Goal: Task Accomplishment & Management: Manage account settings

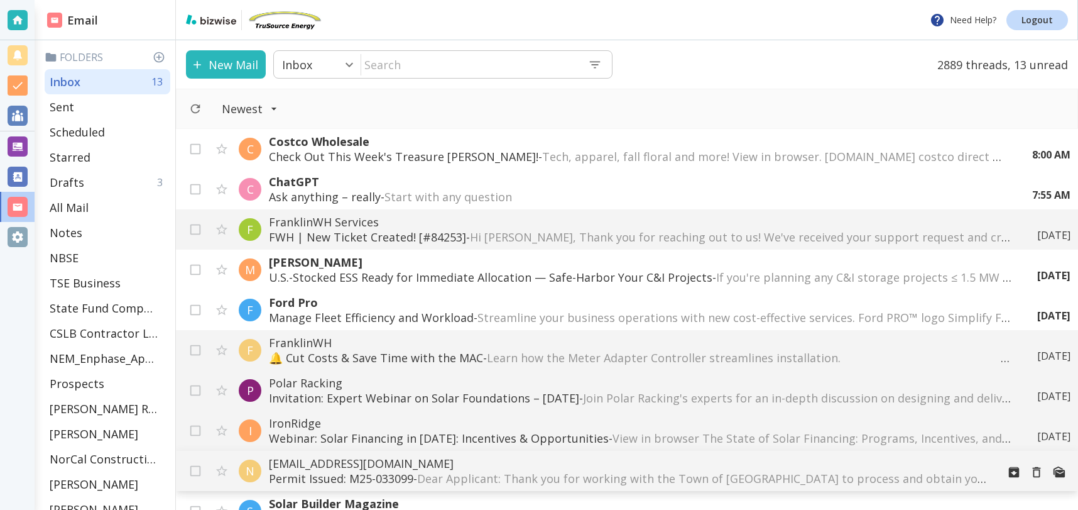
scroll to position [76, 0]
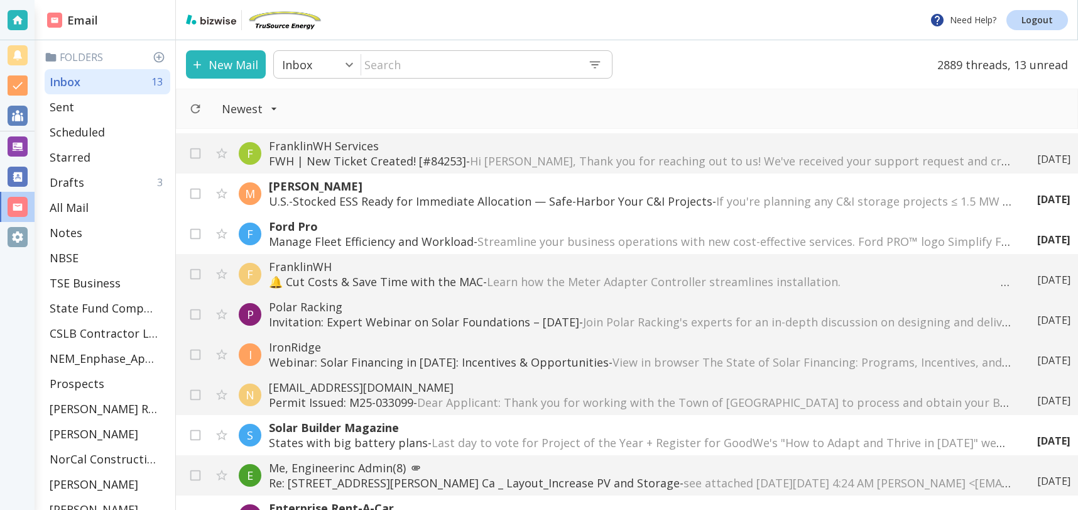
click at [401, 390] on p "[EMAIL_ADDRESS][DOMAIN_NAME]" at bounding box center [640, 387] width 743 height 15
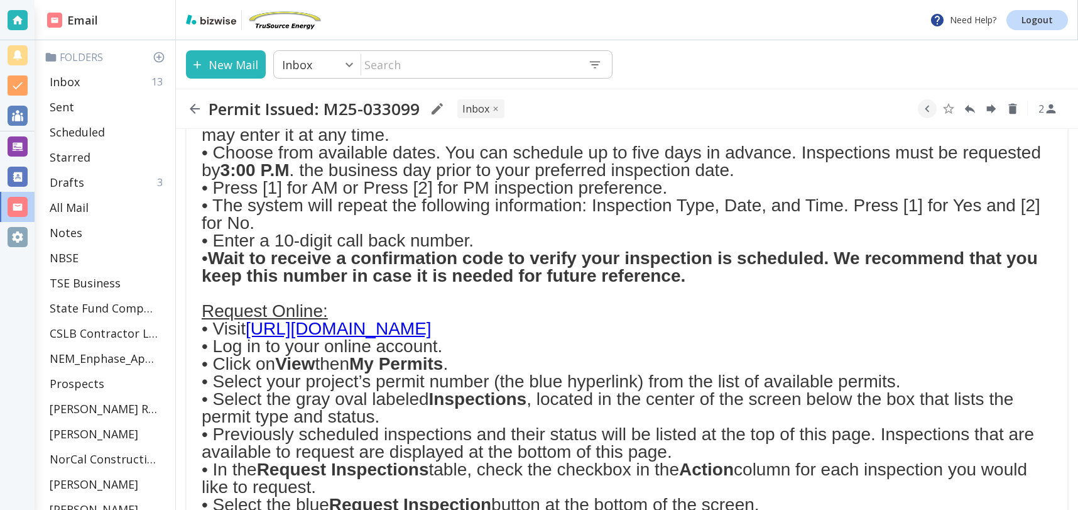
scroll to position [638, 0]
click at [432, 329] on link "[URL][DOMAIN_NAME]" at bounding box center [339, 328] width 186 height 19
click at [77, 82] on p "Inbox" at bounding box center [65, 81] width 30 height 15
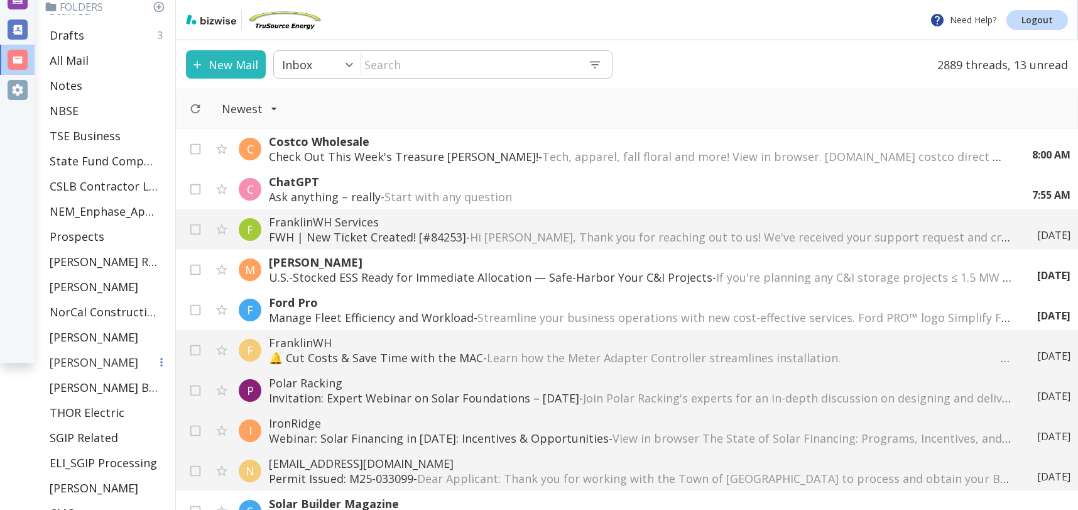
scroll to position [158, 0]
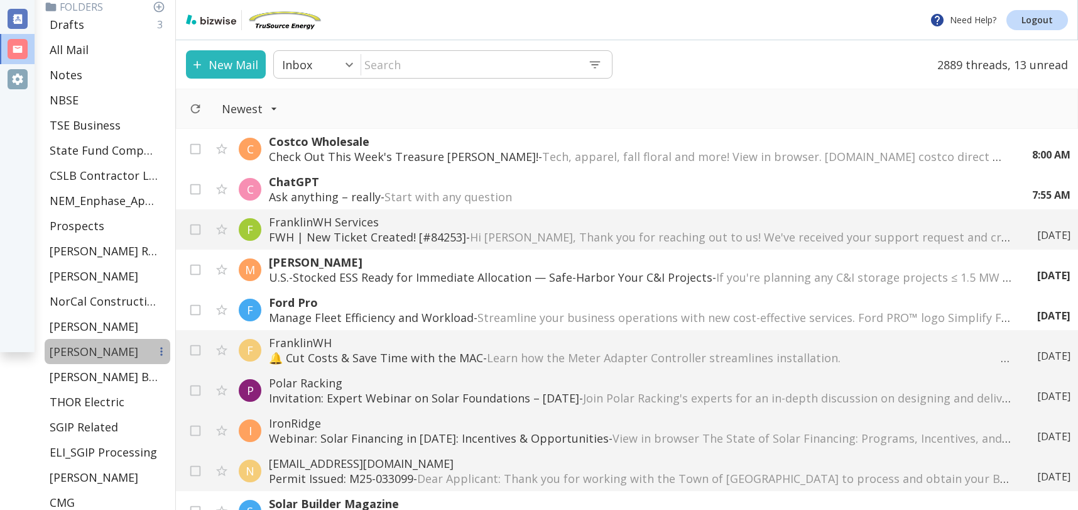
click at [76, 356] on p "[PERSON_NAME]" at bounding box center [94, 351] width 89 height 15
type input "27"
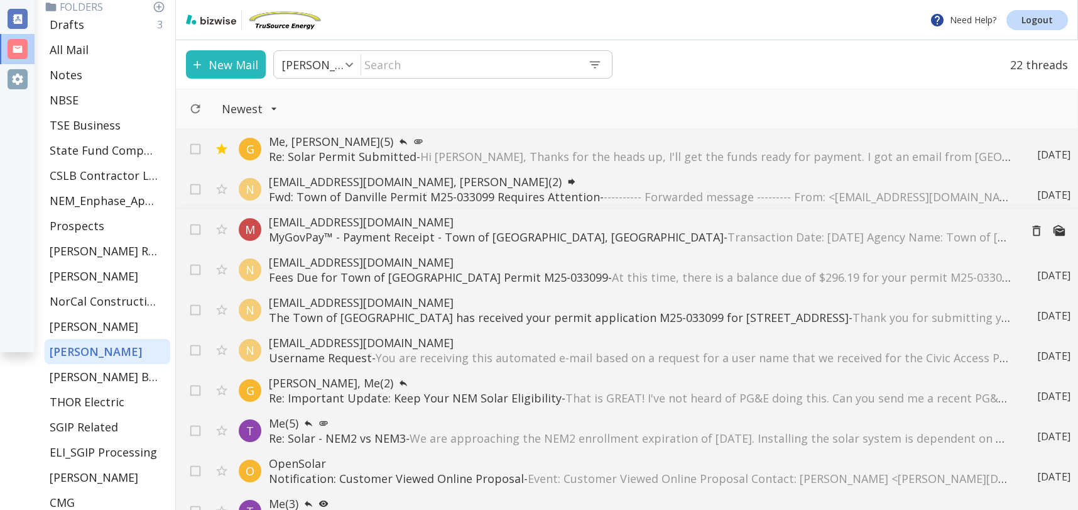
click at [451, 233] on p "MyGovPay™ - Payment Receipt - Town of Danville, CA - Transaction Date: 10/06/20…" at bounding box center [639, 236] width 741 height 15
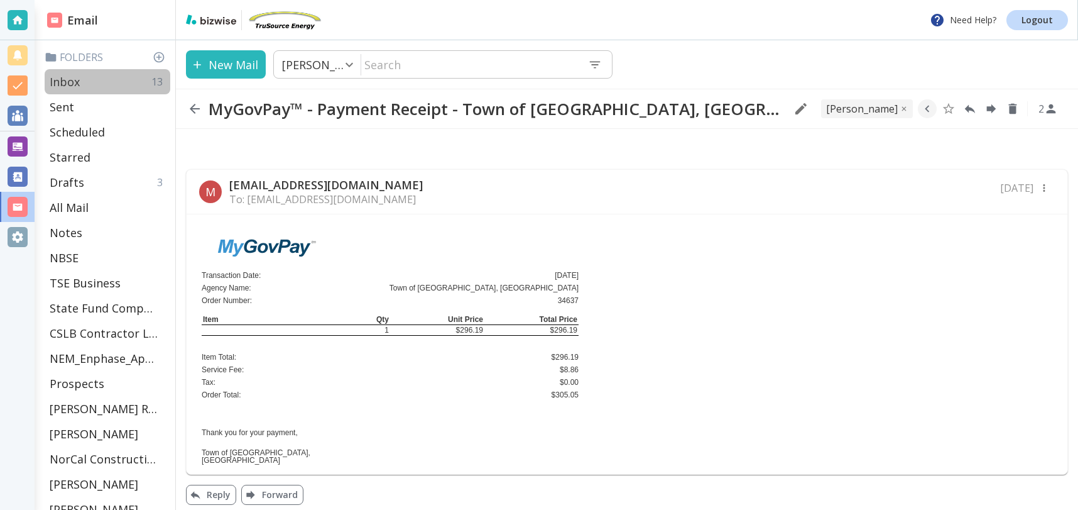
click at [101, 82] on div "Inbox 13" at bounding box center [108, 81] width 126 height 25
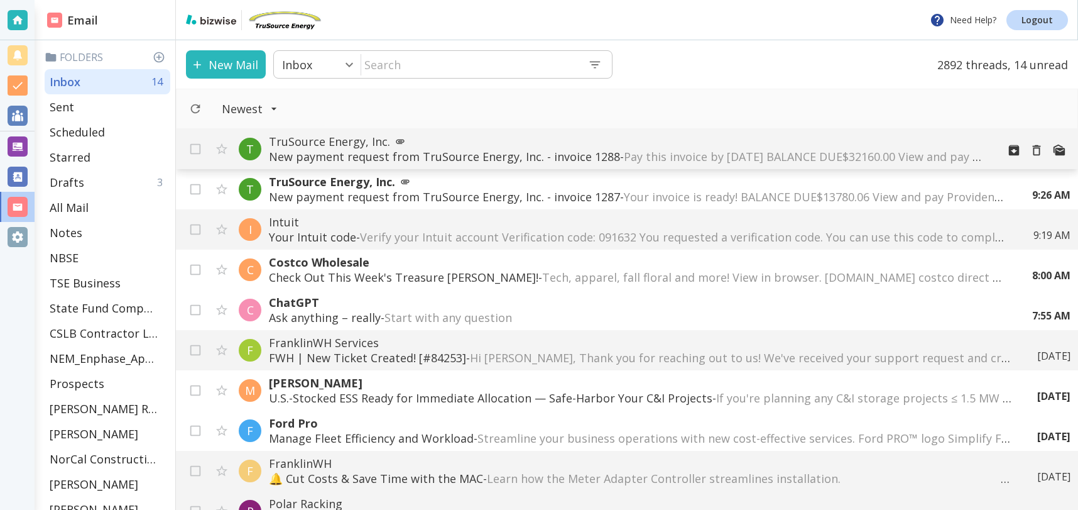
click at [381, 155] on p "New payment request from TruSource Energy, Inc. - invoice 1288 - Pay this invoi…" at bounding box center [628, 156] width 719 height 15
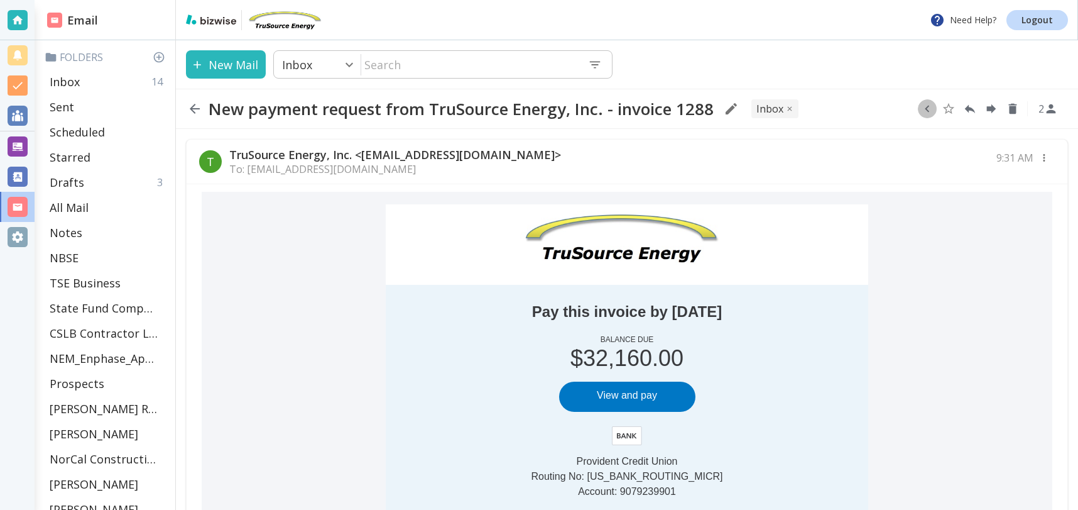
click at [931, 109] on icon "button" at bounding box center [927, 109] width 14 height 14
click at [877, 112] on icon "Move to Folder" at bounding box center [878, 108] width 11 height 9
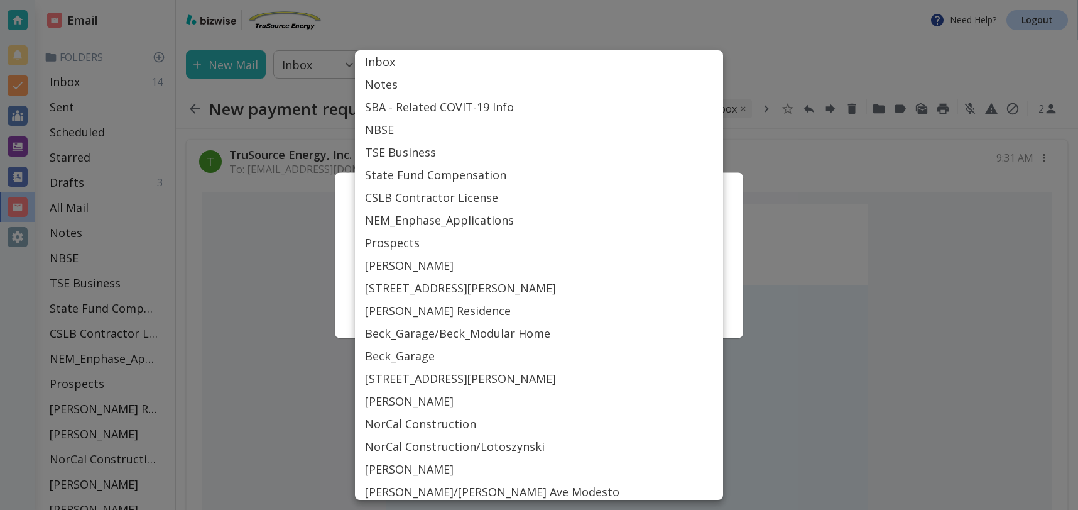
click at [523, 0] on body "Need Help? Logout Email Folders Inbox 14 Sent Scheduled Starred Drafts 3 All Ma…" at bounding box center [539, 0] width 1078 height 0
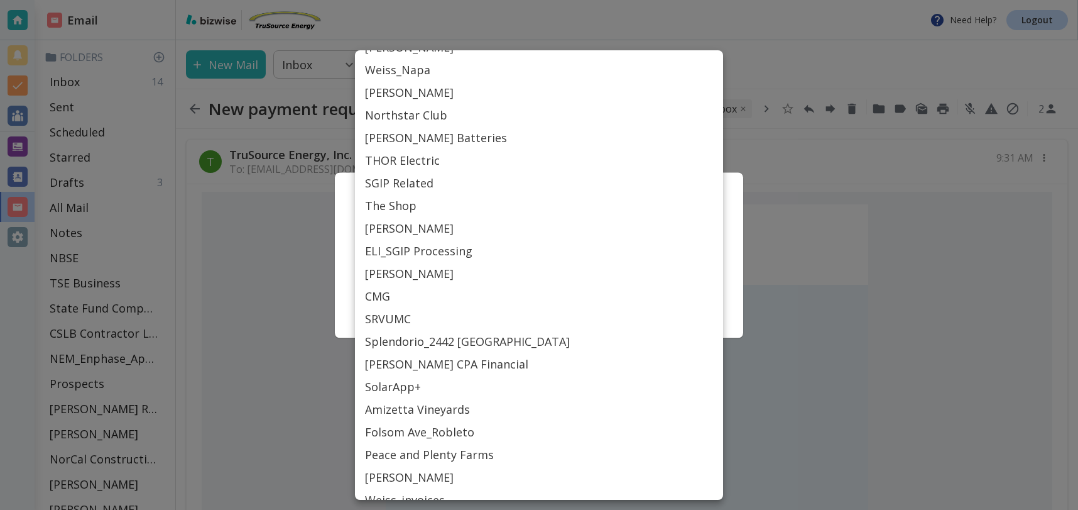
scroll to position [468, 0]
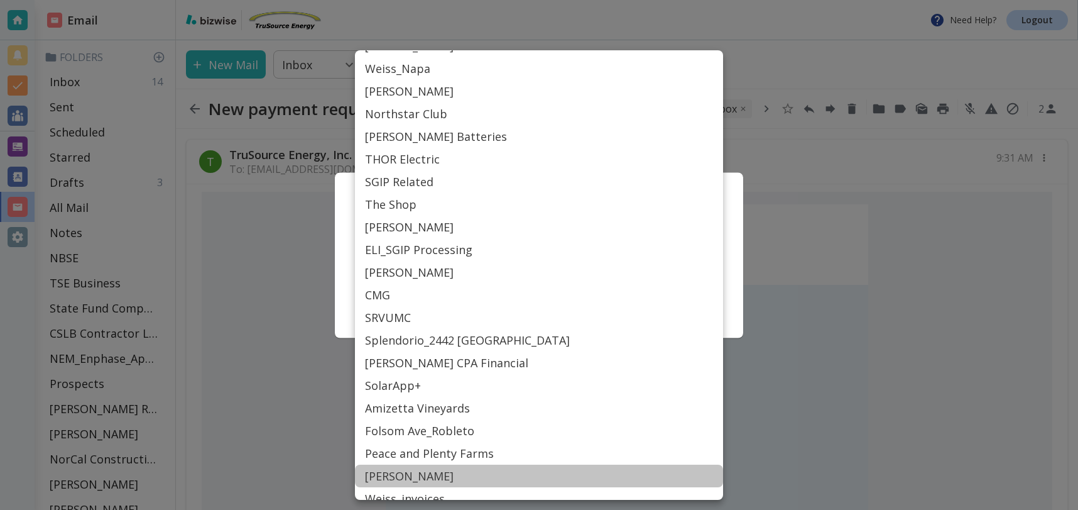
click at [379, 474] on li "[PERSON_NAME]" at bounding box center [539, 475] width 368 height 23
type input "Label_84"
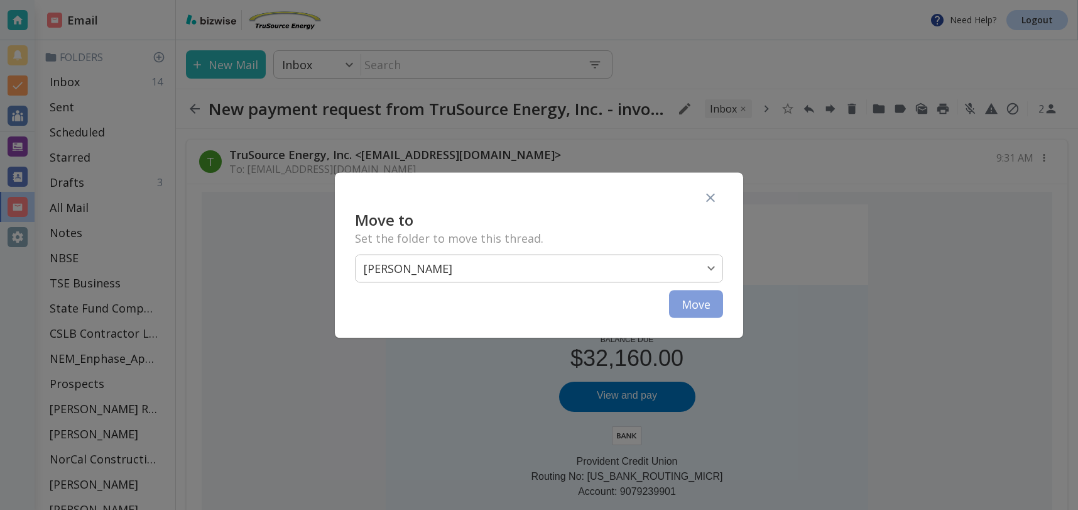
click at [702, 304] on button "Move" at bounding box center [696, 304] width 54 height 28
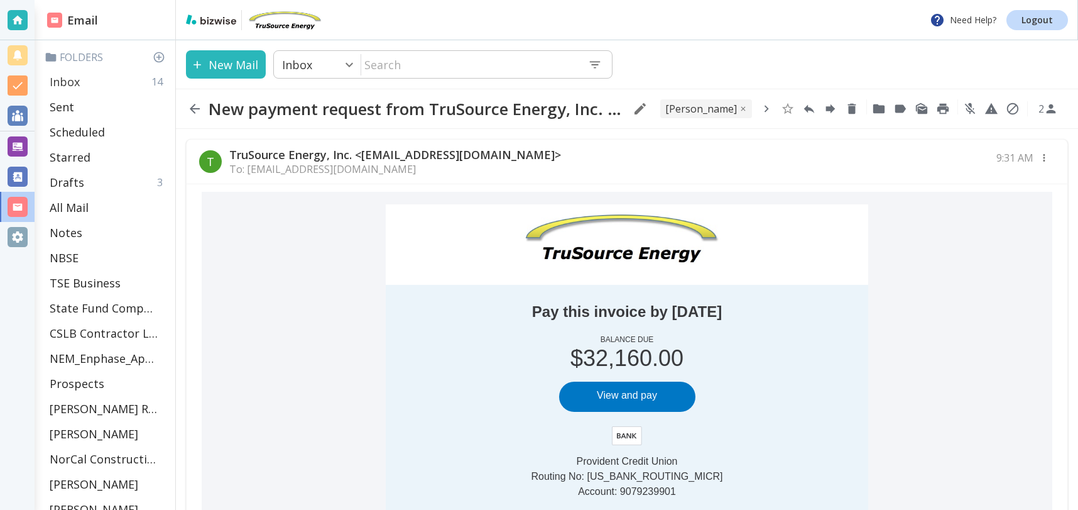
click at [80, 82] on div "Inbox 14" at bounding box center [108, 81] width 126 height 25
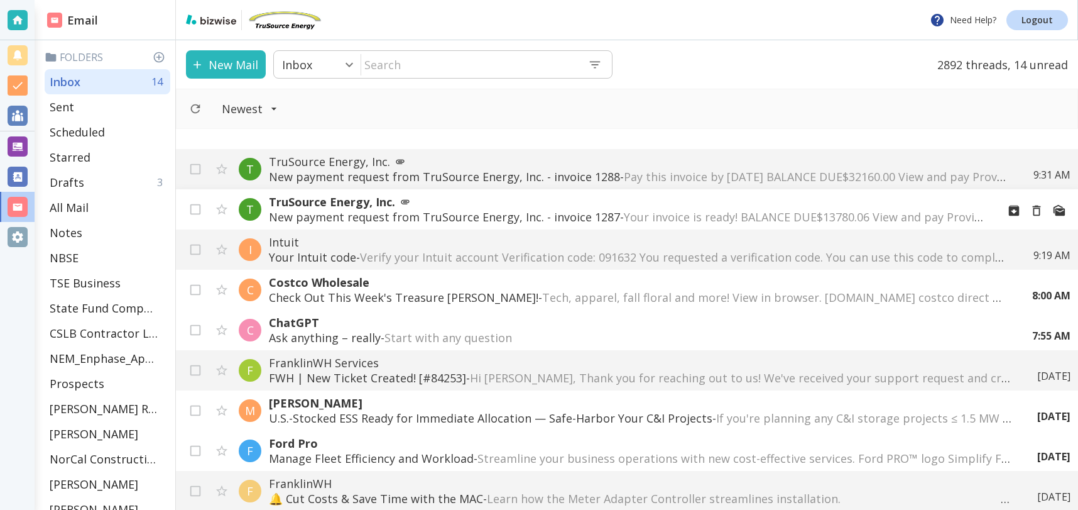
click at [444, 217] on p "New payment request from TruSource Energy, Inc. - invoice 1287 - Your invoice i…" at bounding box center [628, 216] width 719 height 15
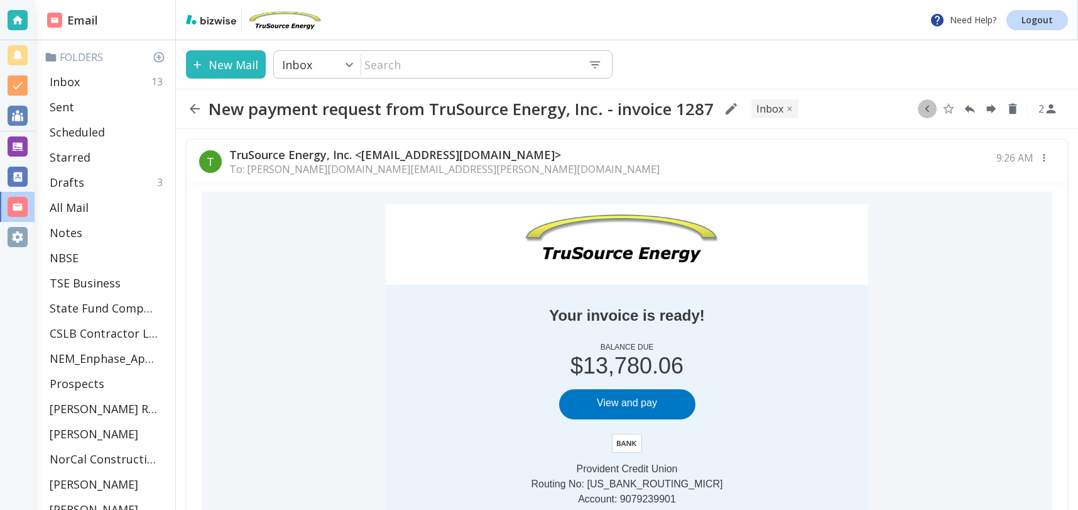
click at [929, 113] on icon "button" at bounding box center [927, 109] width 14 height 14
click at [880, 109] on icon "Move to Folder" at bounding box center [878, 108] width 11 height 9
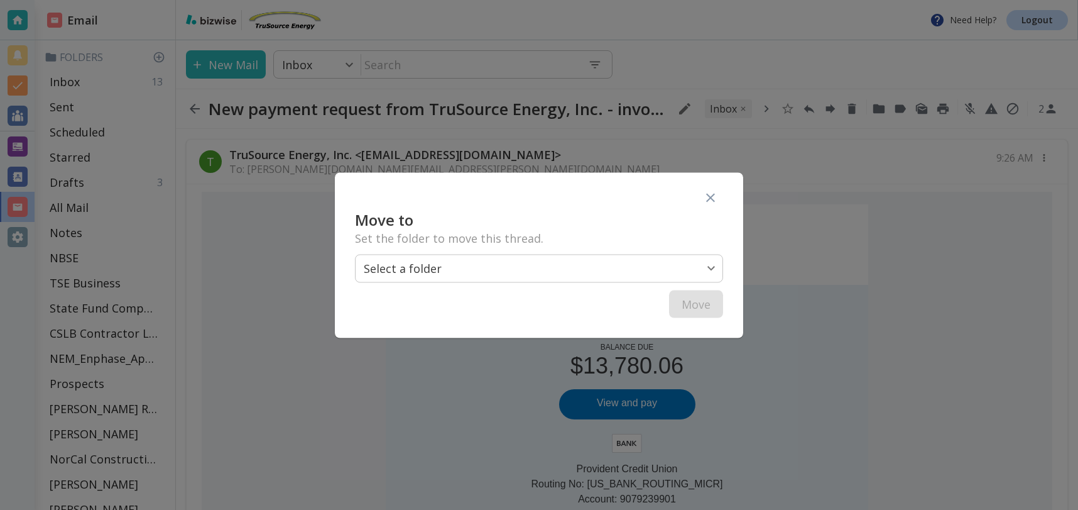
click at [635, 0] on body "Need Help? Logout Email Folders Inbox 13 Sent Scheduled Starred Drafts 3 All Ma…" at bounding box center [539, 0] width 1078 height 0
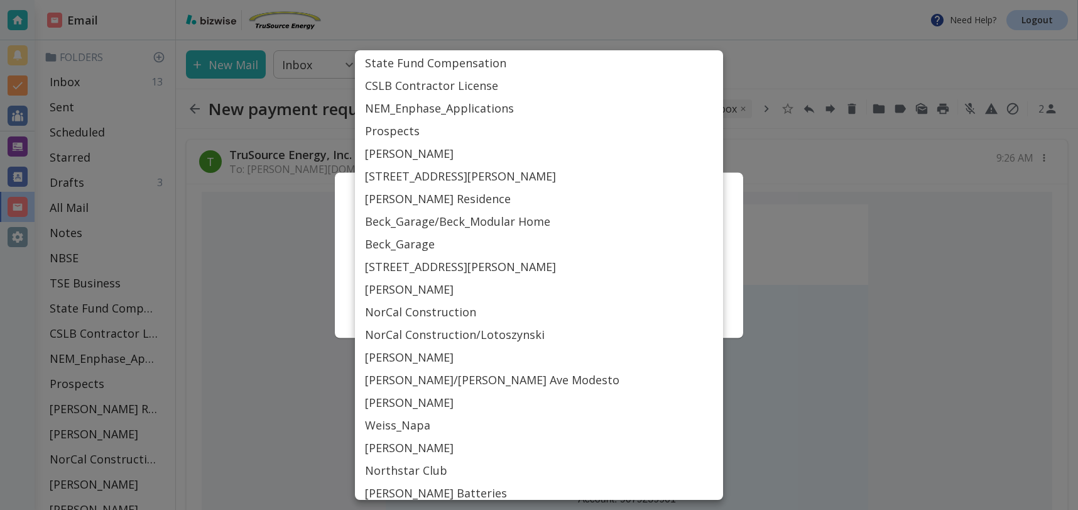
scroll to position [112, 0]
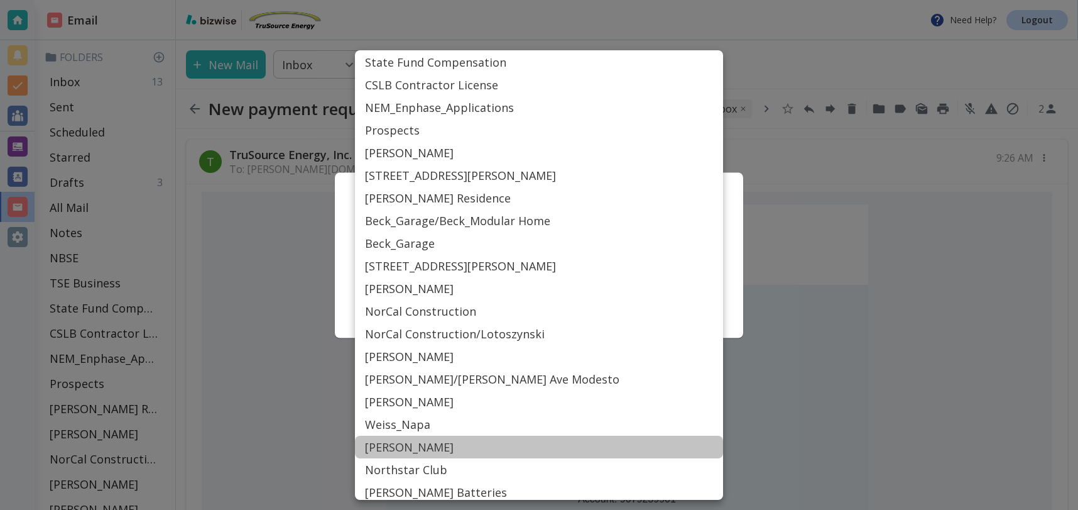
click at [393, 447] on li "[PERSON_NAME]" at bounding box center [539, 446] width 368 height 23
type input "Label_54"
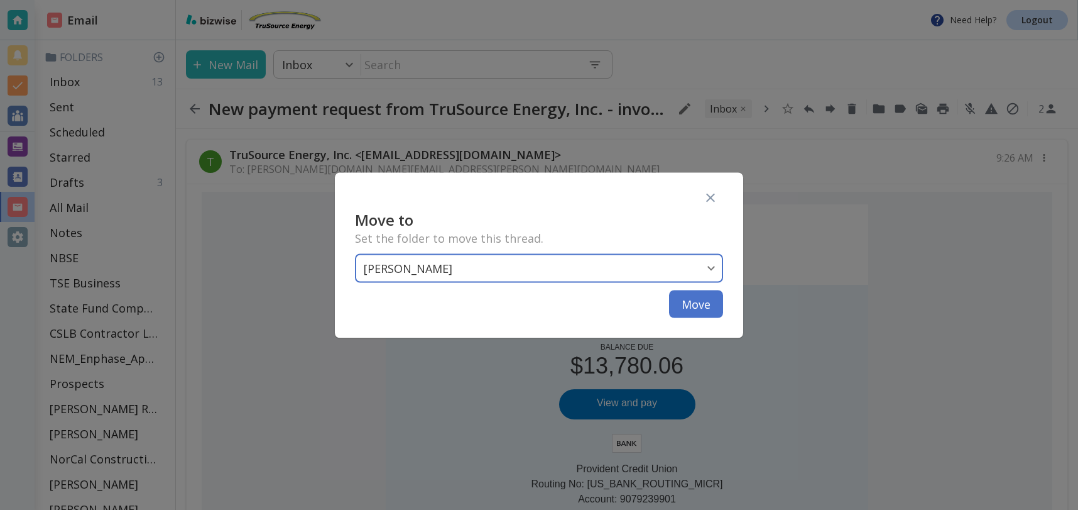
click at [697, 302] on button "Move" at bounding box center [696, 304] width 54 height 28
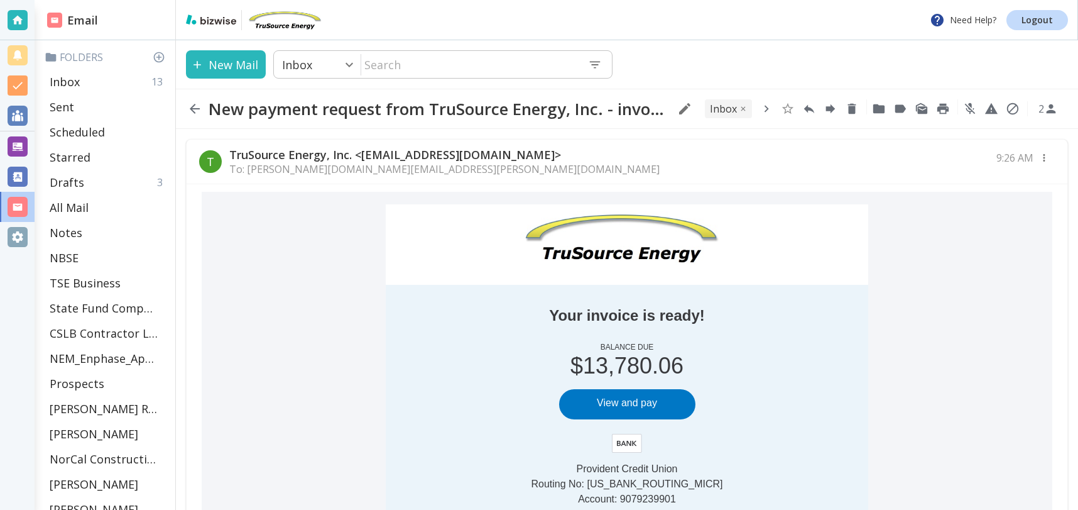
scroll to position [3, 0]
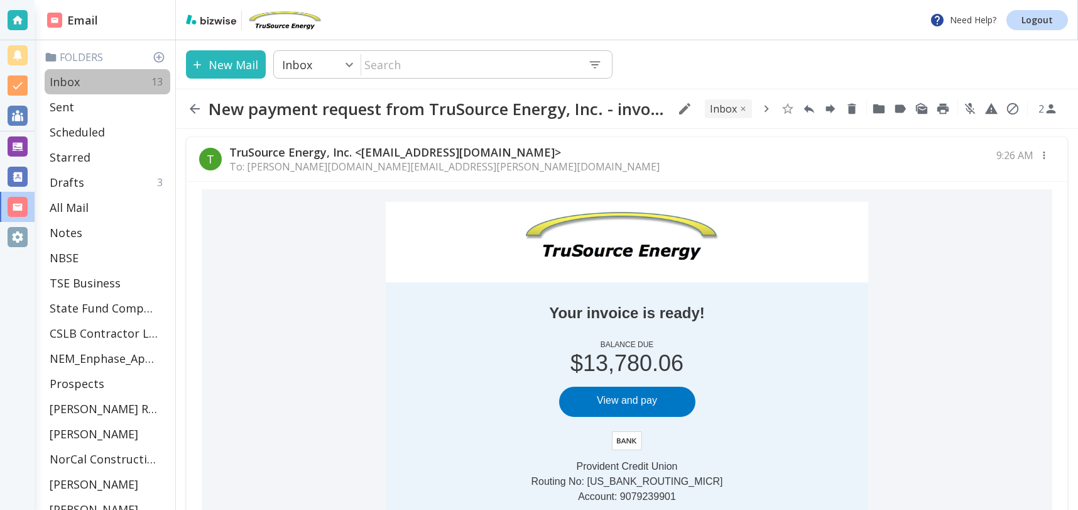
click at [85, 82] on div "Inbox 13" at bounding box center [108, 81] width 126 height 25
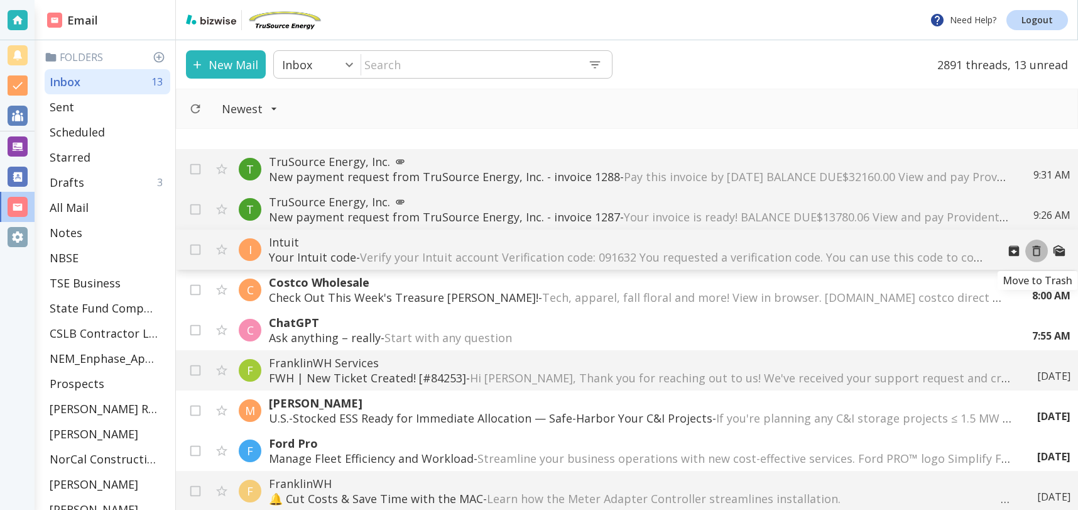
click at [1035, 246] on icon "Move to Trash" at bounding box center [1037, 251] width 8 height 11
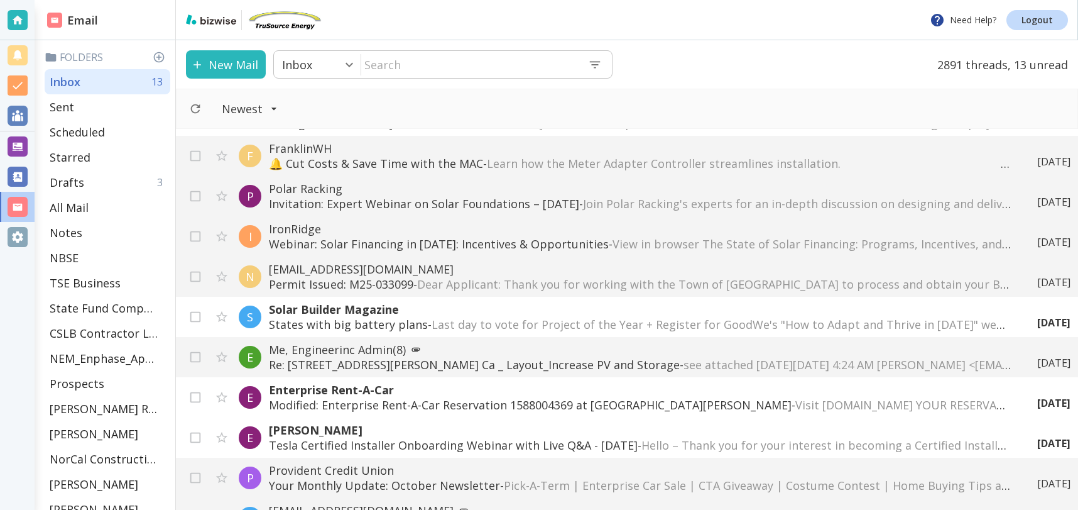
scroll to position [297, 0]
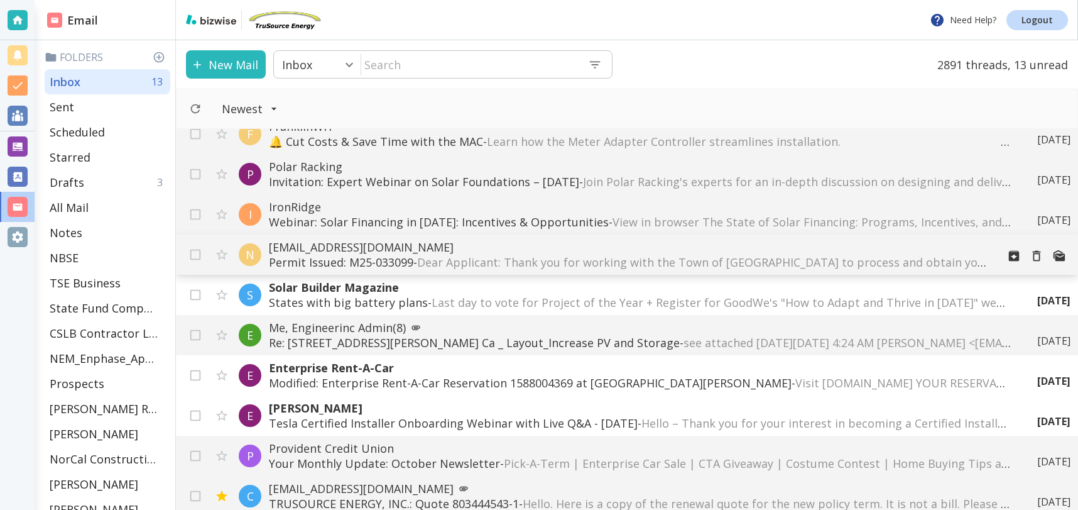
click at [607, 266] on span "Dear Applicant: Thank you for working with the Town of [GEOGRAPHIC_DATA] to pro…" at bounding box center [1015, 261] width 1196 height 15
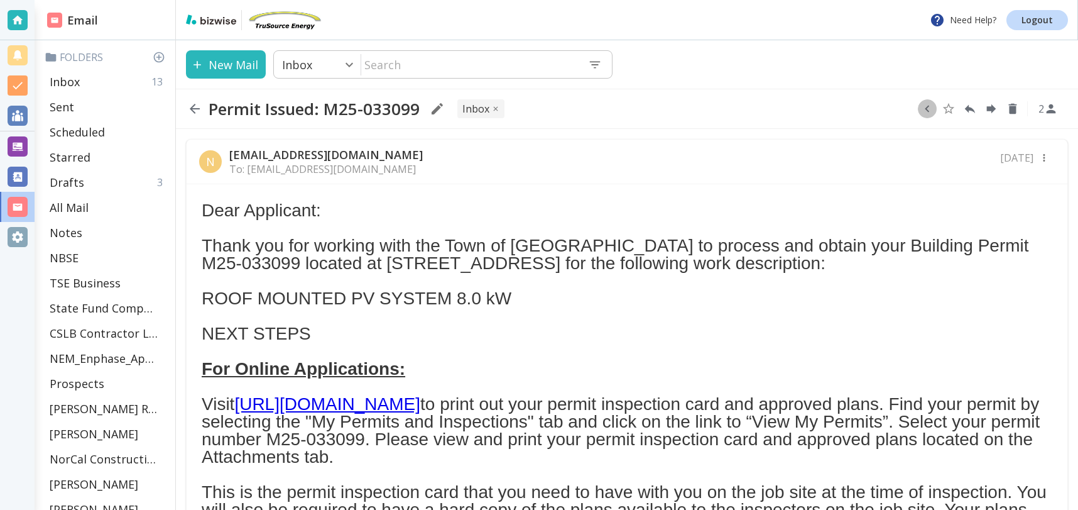
click at [932, 111] on icon "button" at bounding box center [927, 109] width 14 height 14
click at [878, 109] on icon "Move to Folder" at bounding box center [878, 108] width 11 height 9
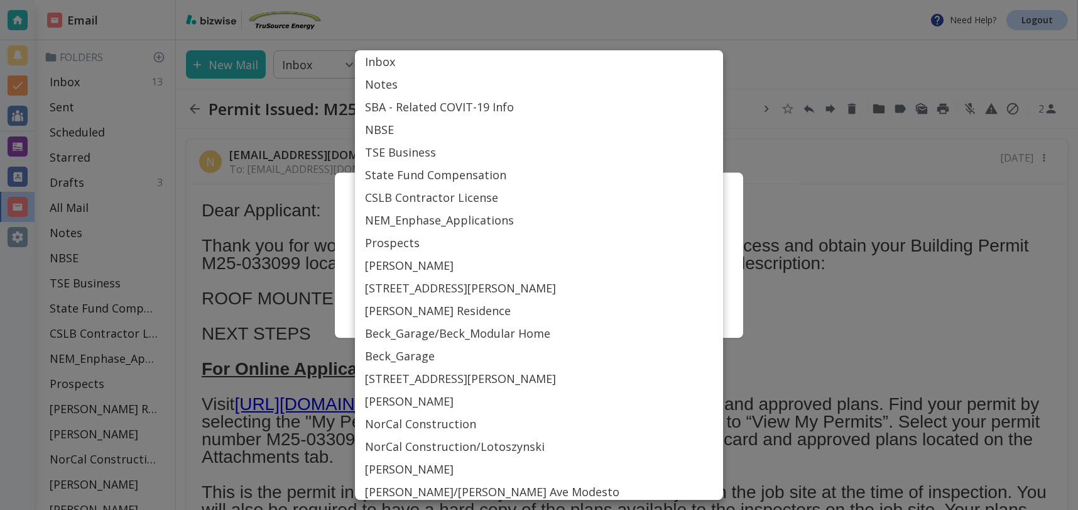
click at [671, 0] on body "Need Help? Logout Email Folders Inbox 13 Sent Scheduled Starred Drafts 3 All Ma…" at bounding box center [539, 0] width 1078 height 0
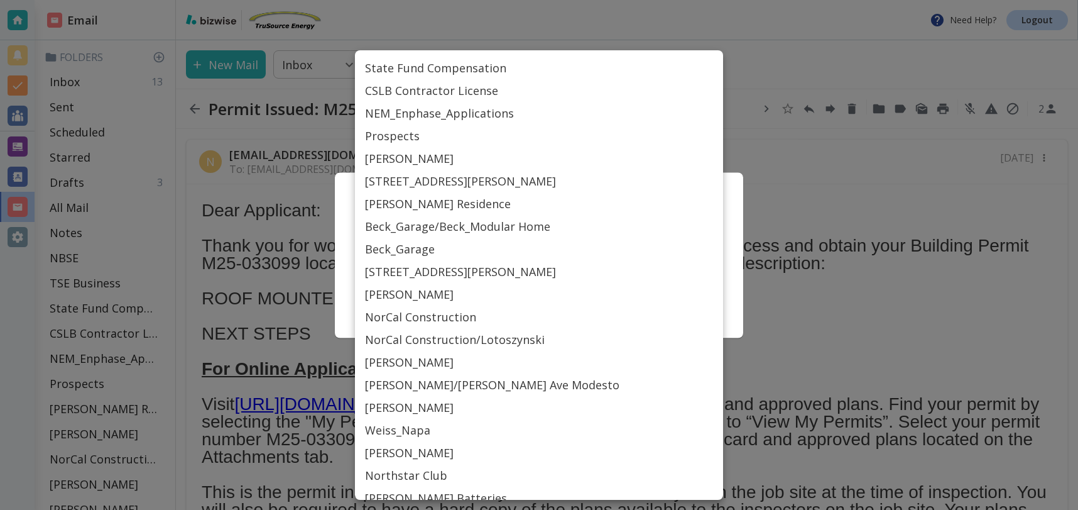
scroll to position [110, 0]
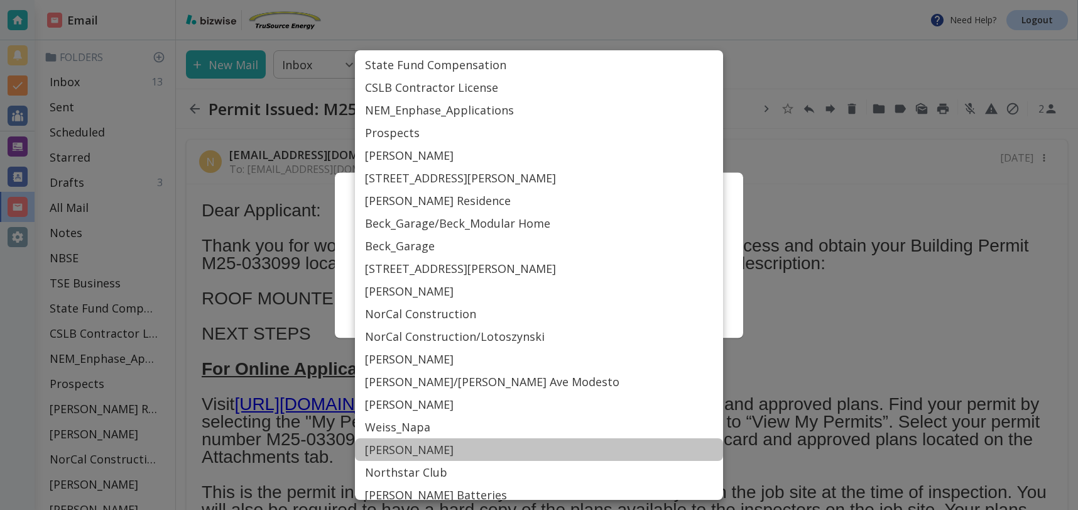
click at [386, 451] on li "[PERSON_NAME]" at bounding box center [539, 449] width 368 height 23
type input "Label_54"
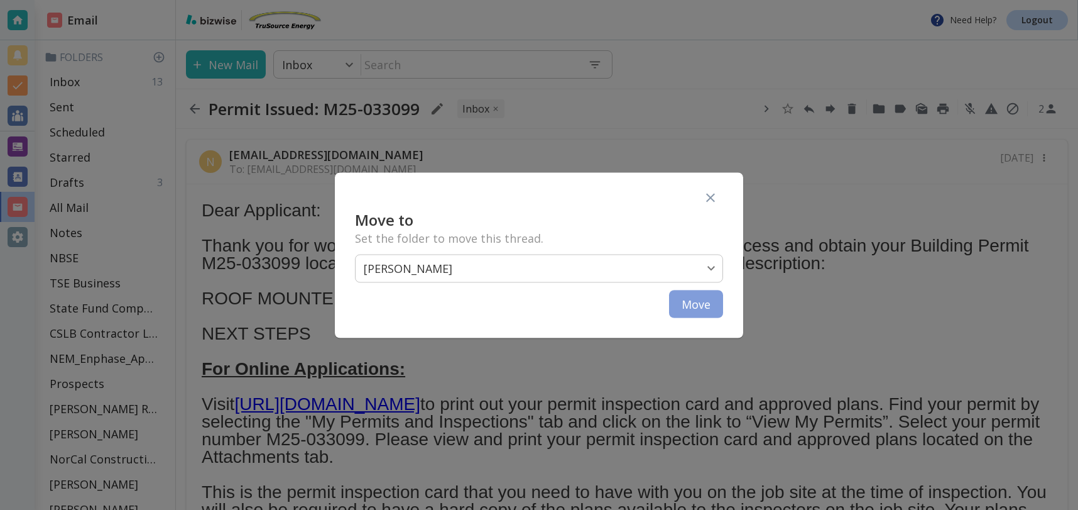
click at [687, 296] on button "Move" at bounding box center [696, 304] width 54 height 28
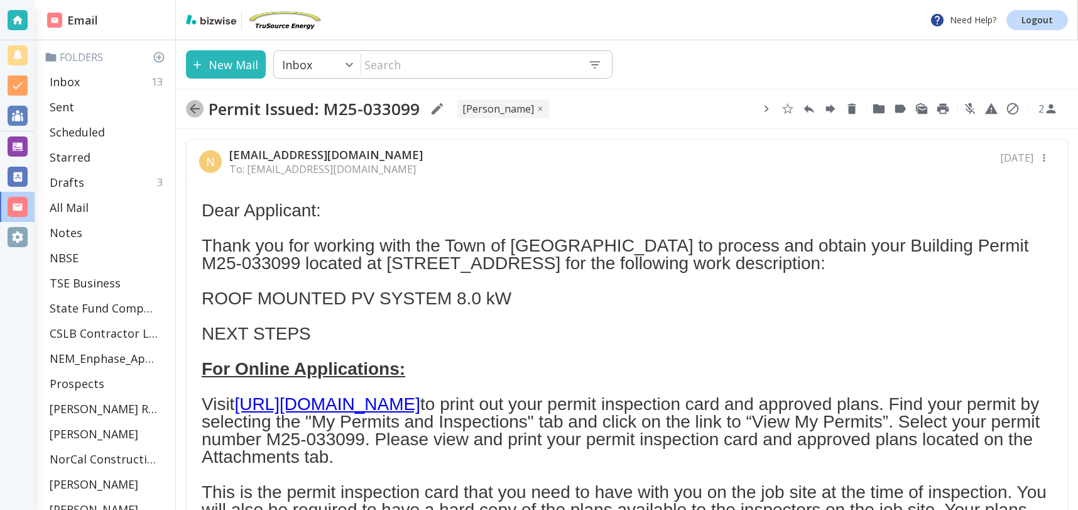
click at [194, 107] on icon "button" at bounding box center [194, 108] width 15 height 15
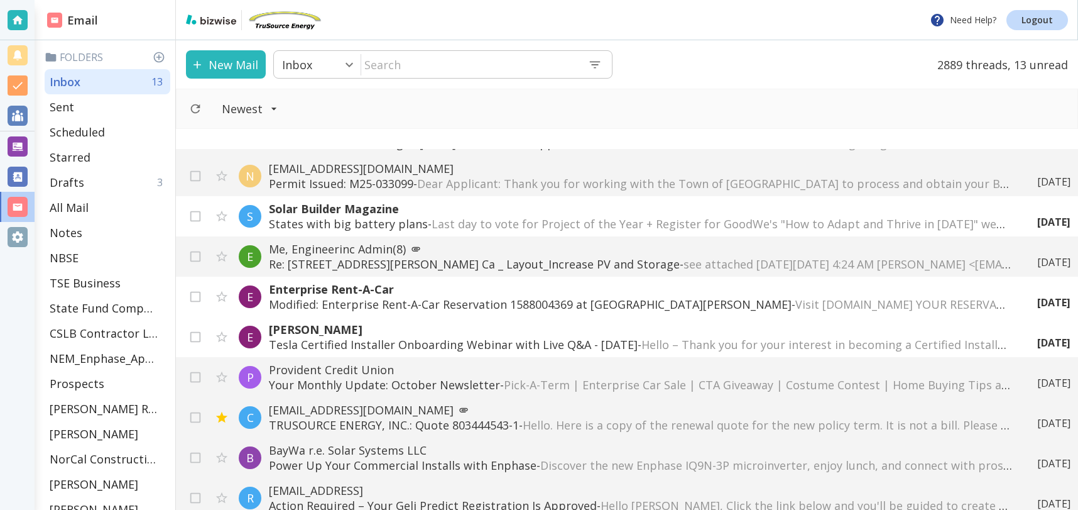
scroll to position [396, 0]
click at [503, 253] on p "Me, Engineerinc Admin (8)" at bounding box center [628, 247] width 719 height 15
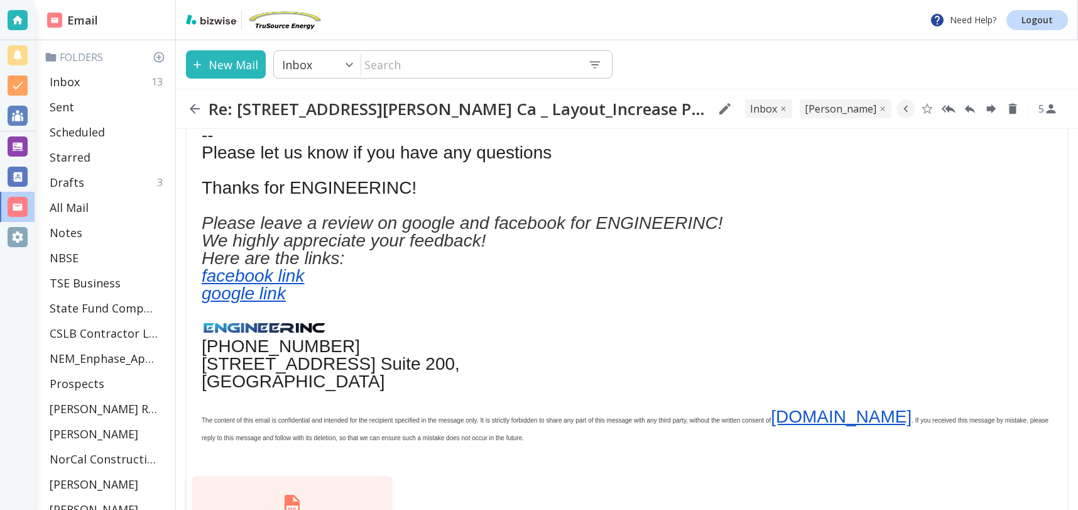
scroll to position [640, 0]
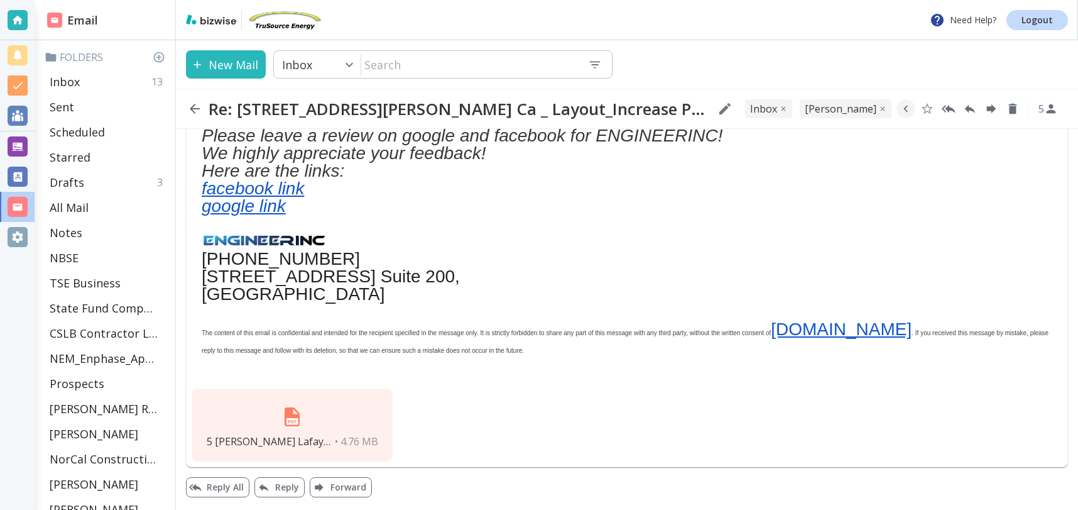
click at [320, 411] on div "5 [PERSON_NAME] Lafayette Solar Drawings.pdf • 4.76 MB" at bounding box center [292, 424] width 201 height 73
click at [290, 417] on img at bounding box center [292, 416] width 30 height 30
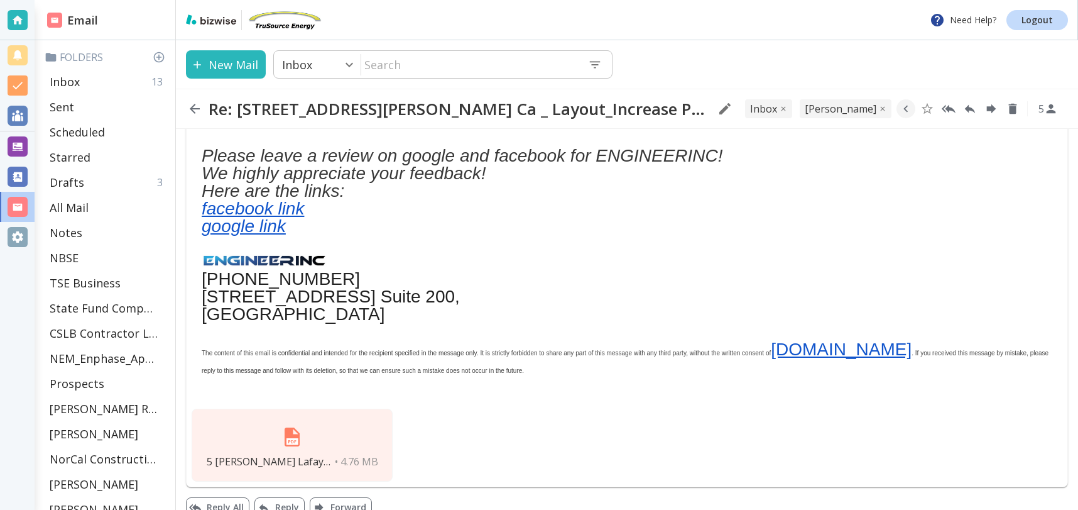
scroll to position [617, 0]
click at [78, 77] on p "Inbox" at bounding box center [65, 81] width 30 height 15
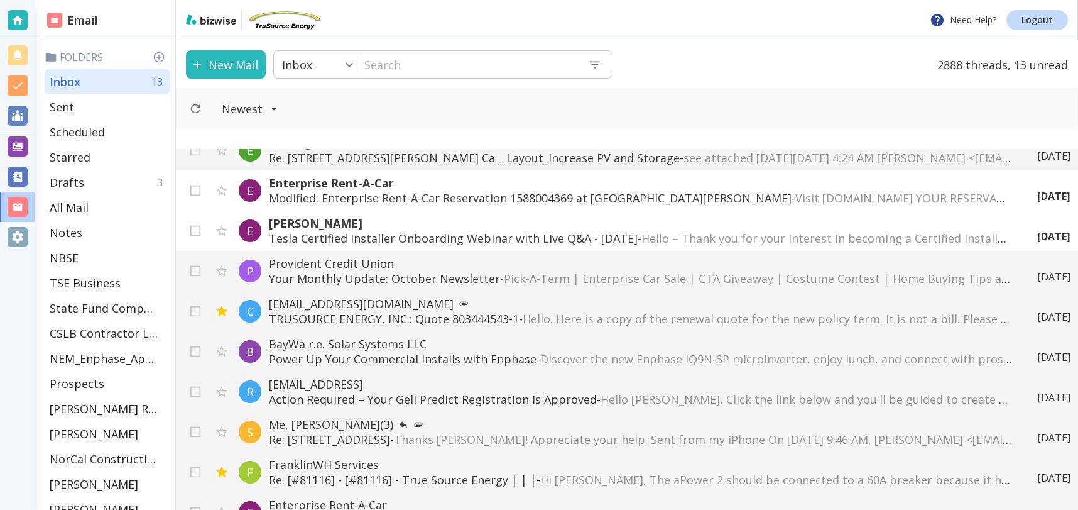
scroll to position [508, 0]
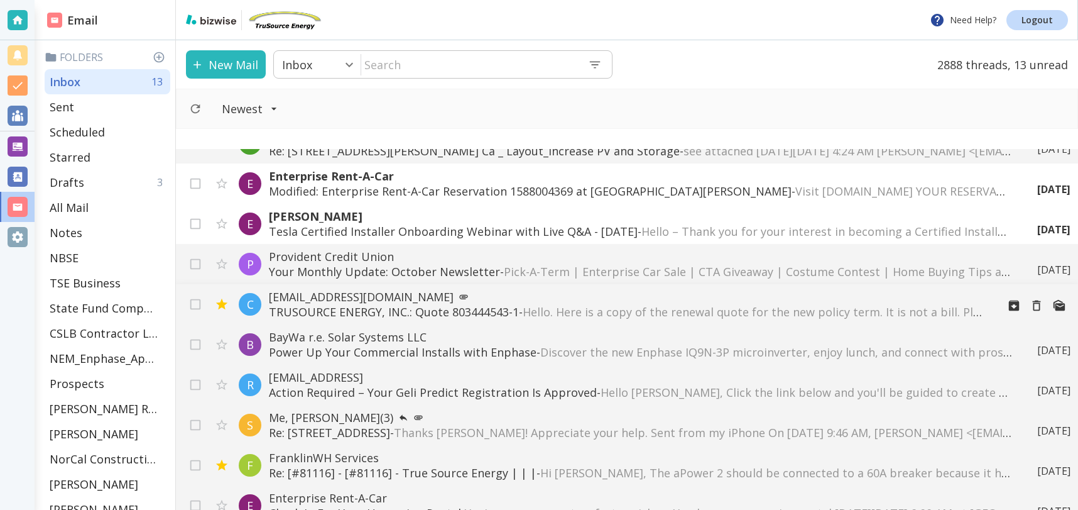
click at [627, 311] on span "Hello. Here is a copy of the renewal quote for the new policy term. It is not a…" at bounding box center [1034, 311] width 1022 height 15
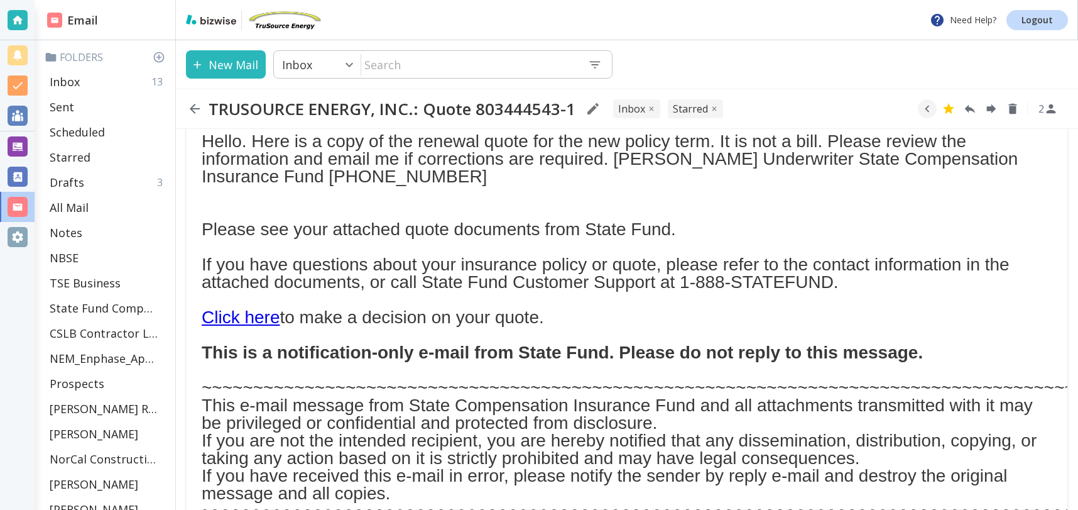
scroll to position [106, 0]
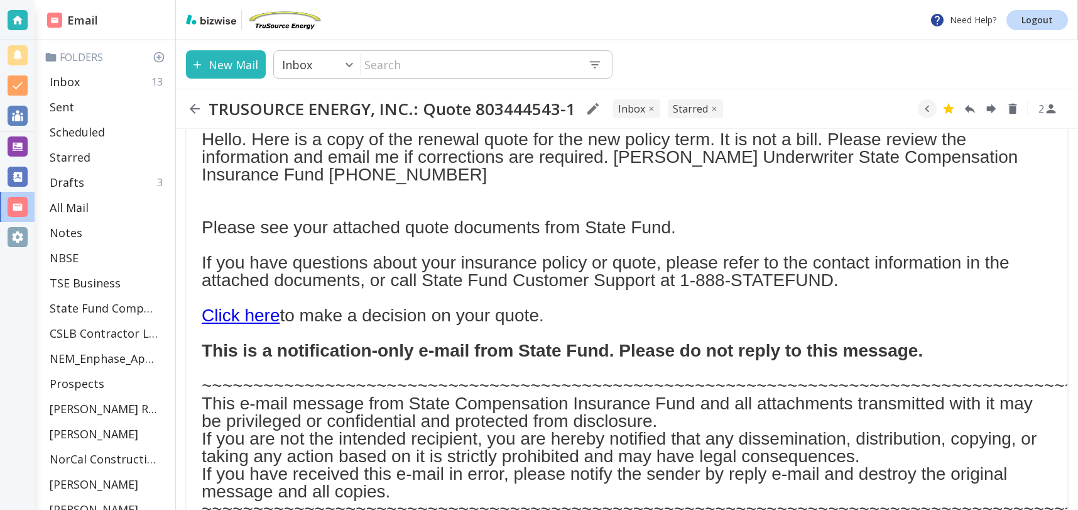
click at [255, 320] on link "Click here" at bounding box center [241, 314] width 78 height 19
click at [68, 87] on p "Inbox" at bounding box center [65, 81] width 30 height 15
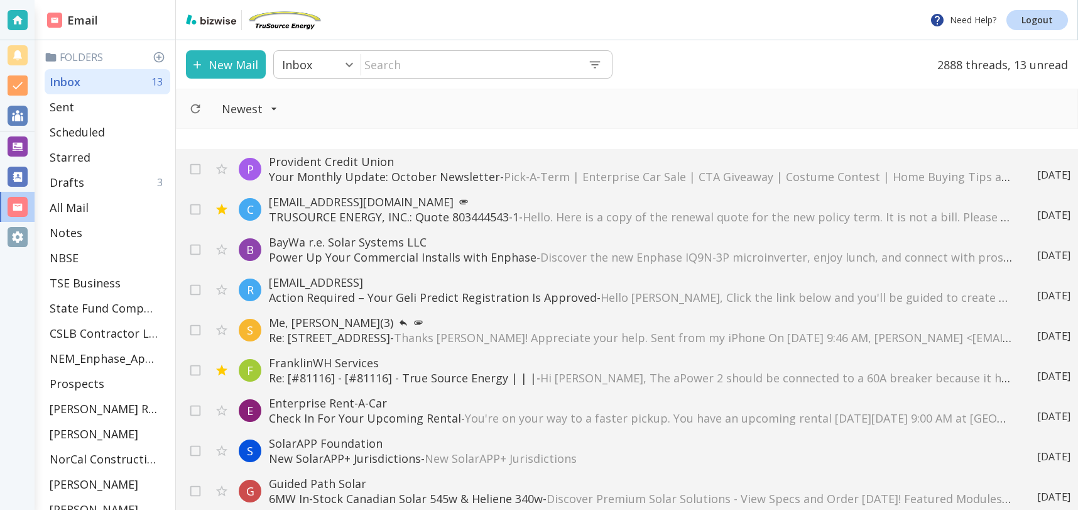
scroll to position [609, 0]
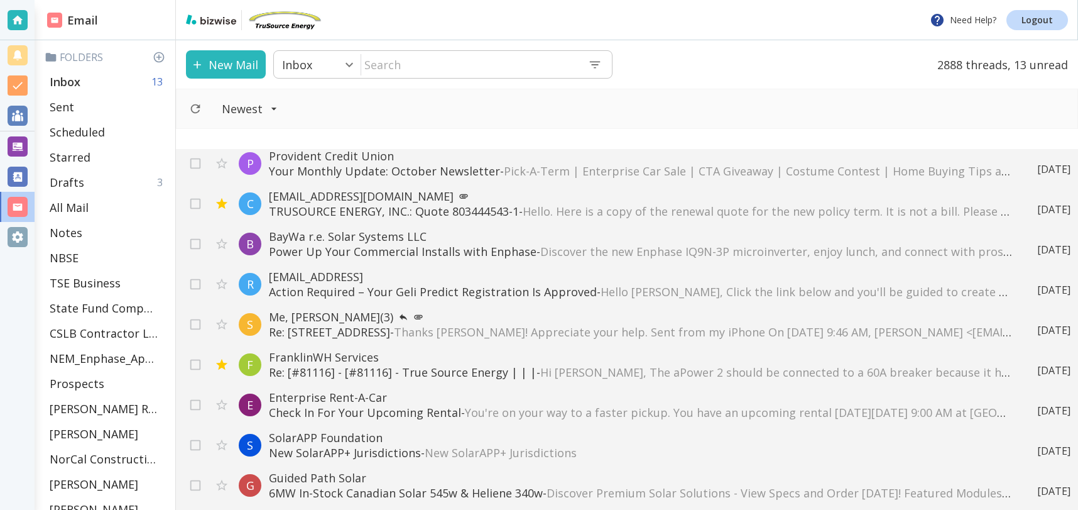
click at [107, 79] on div "Inbox 13" at bounding box center [108, 81] width 126 height 25
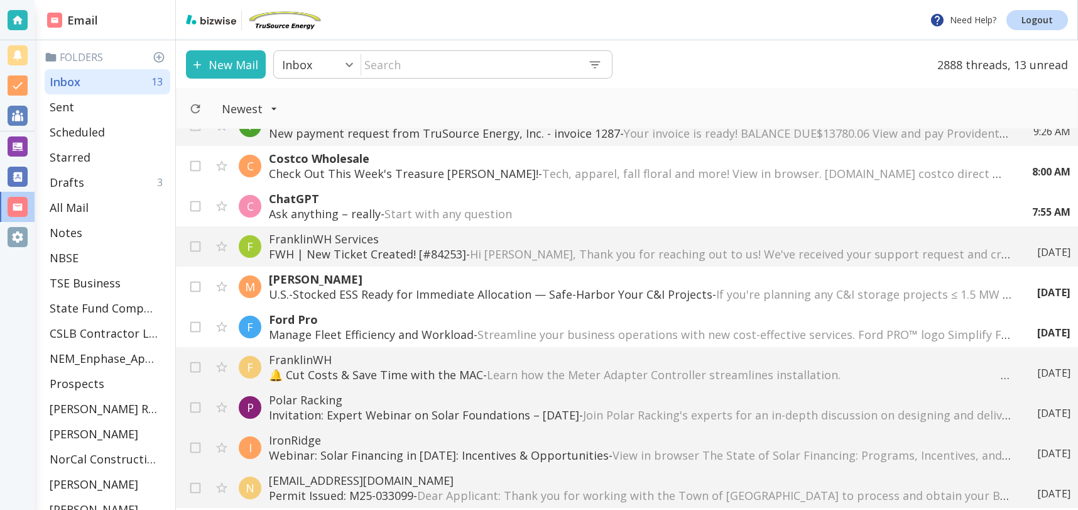
scroll to position [0, 0]
